Goal: Information Seeking & Learning: Learn about a topic

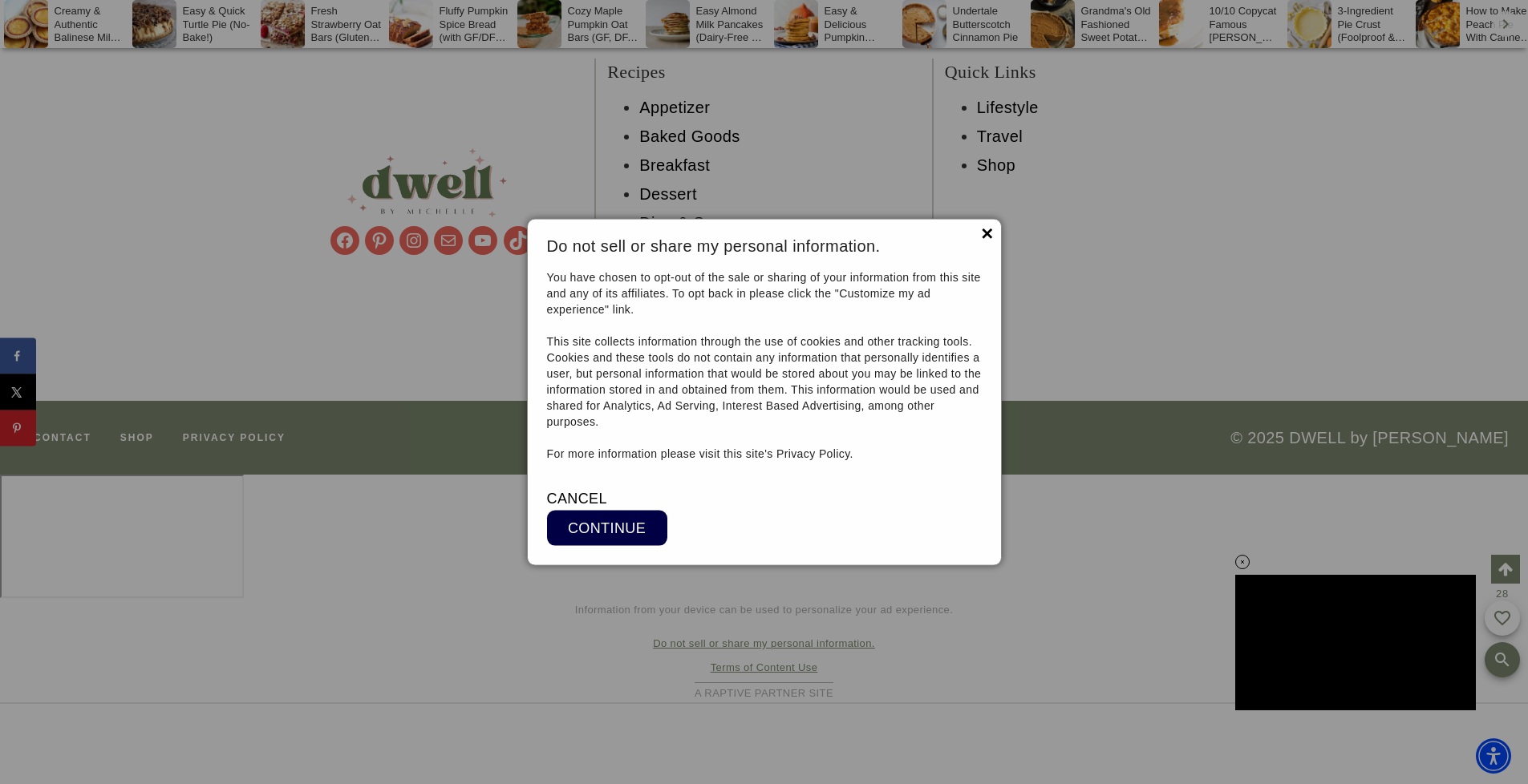
scroll to position [17283, 0]
